Goal: Task Accomplishment & Management: Use online tool/utility

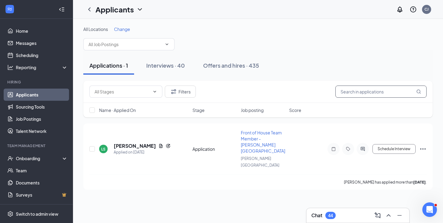
click at [357, 91] on input "text" at bounding box center [380, 92] width 91 height 12
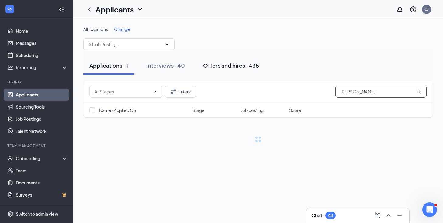
type input "[PERSON_NAME]"
click at [240, 68] on div "Offers and hires · 435" at bounding box center [231, 66] width 56 height 8
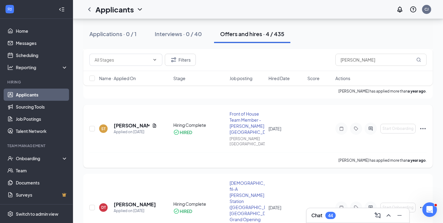
scroll to position [152, 0]
drag, startPoint x: 370, startPoint y: 64, endPoint x: 324, endPoint y: 62, distance: 45.6
click at [324, 62] on div "Filters [PERSON_NAME]" at bounding box center [257, 60] width 337 height 12
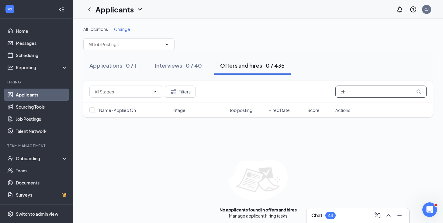
type input "c"
type input "[PERSON_NAME]"
click at [175, 90] on icon "Filter" at bounding box center [173, 91] width 5 height 5
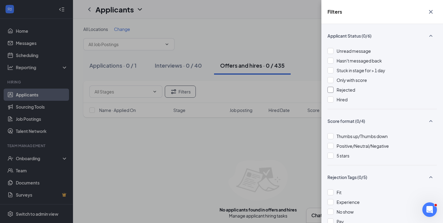
click at [330, 88] on div at bounding box center [330, 90] width 6 height 6
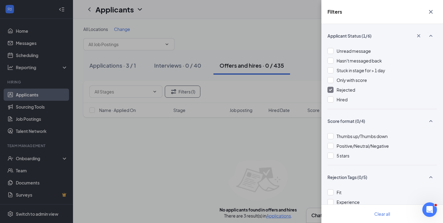
click at [432, 12] on icon "Cross" at bounding box center [430, 11] width 7 height 7
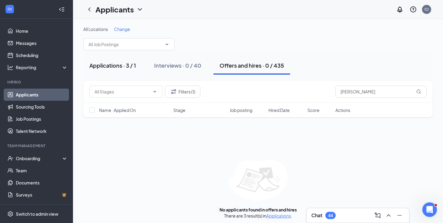
click at [131, 70] on button "Applications · 3 / 1" at bounding box center [112, 66] width 59 height 18
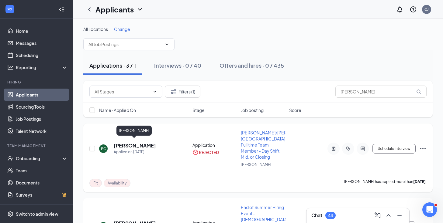
click at [120, 142] on h5 "[PERSON_NAME]" at bounding box center [135, 145] width 42 height 7
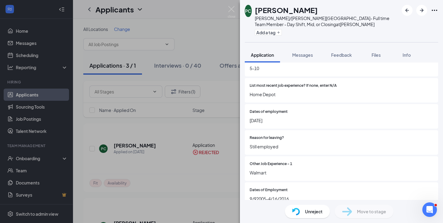
scroll to position [310, 0]
click at [231, 10] on img at bounding box center [232, 12] width 8 height 12
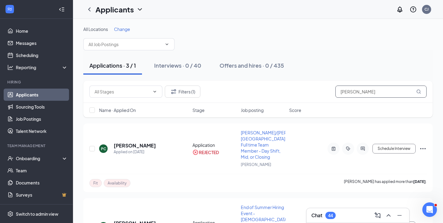
drag, startPoint x: 364, startPoint y: 90, endPoint x: 298, endPoint y: 87, distance: 66.0
click at [299, 88] on div "Filters (1) [PERSON_NAME]" at bounding box center [257, 92] width 337 height 12
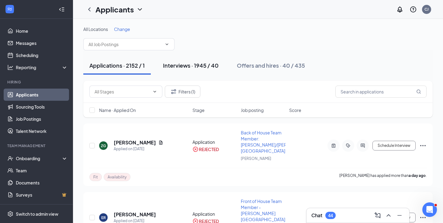
click at [182, 63] on div "Interviews · 1945 / 40" at bounding box center [191, 66] width 56 height 8
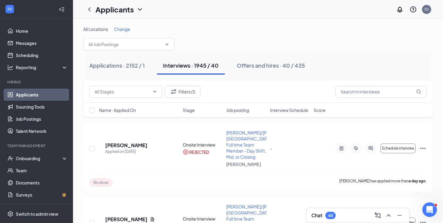
click at [198, 69] on button "Interviews · 1945 / 40" at bounding box center [191, 66] width 68 height 18
click at [177, 92] on button "Filters (1)" at bounding box center [183, 92] width 36 height 12
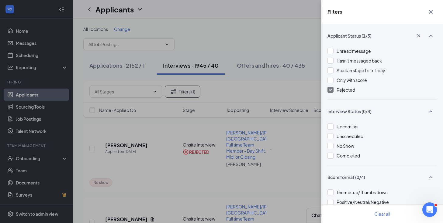
click at [328, 89] on div at bounding box center [330, 90] width 6 height 6
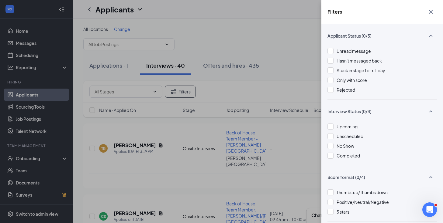
click at [109, 66] on div "Filters Applicant Status (0/5) Unread message Hasn't messaged back Stuck in sta…" at bounding box center [221, 111] width 443 height 223
click at [429, 12] on icon "Cross" at bounding box center [430, 11] width 7 height 7
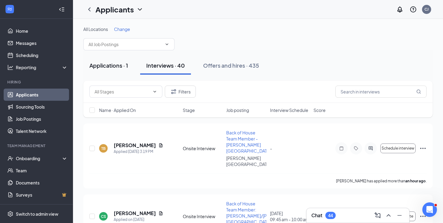
click at [129, 72] on button "Applications · 1" at bounding box center [108, 66] width 51 height 18
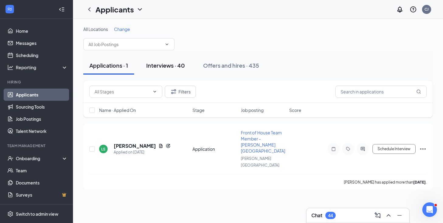
click at [173, 67] on div "Interviews · 40" at bounding box center [165, 66] width 39 height 8
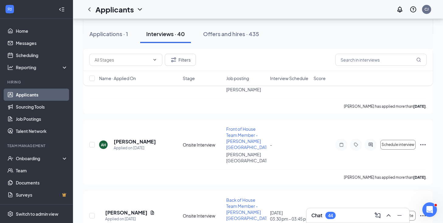
scroll to position [288, 0]
